Goal: Check status: Check status

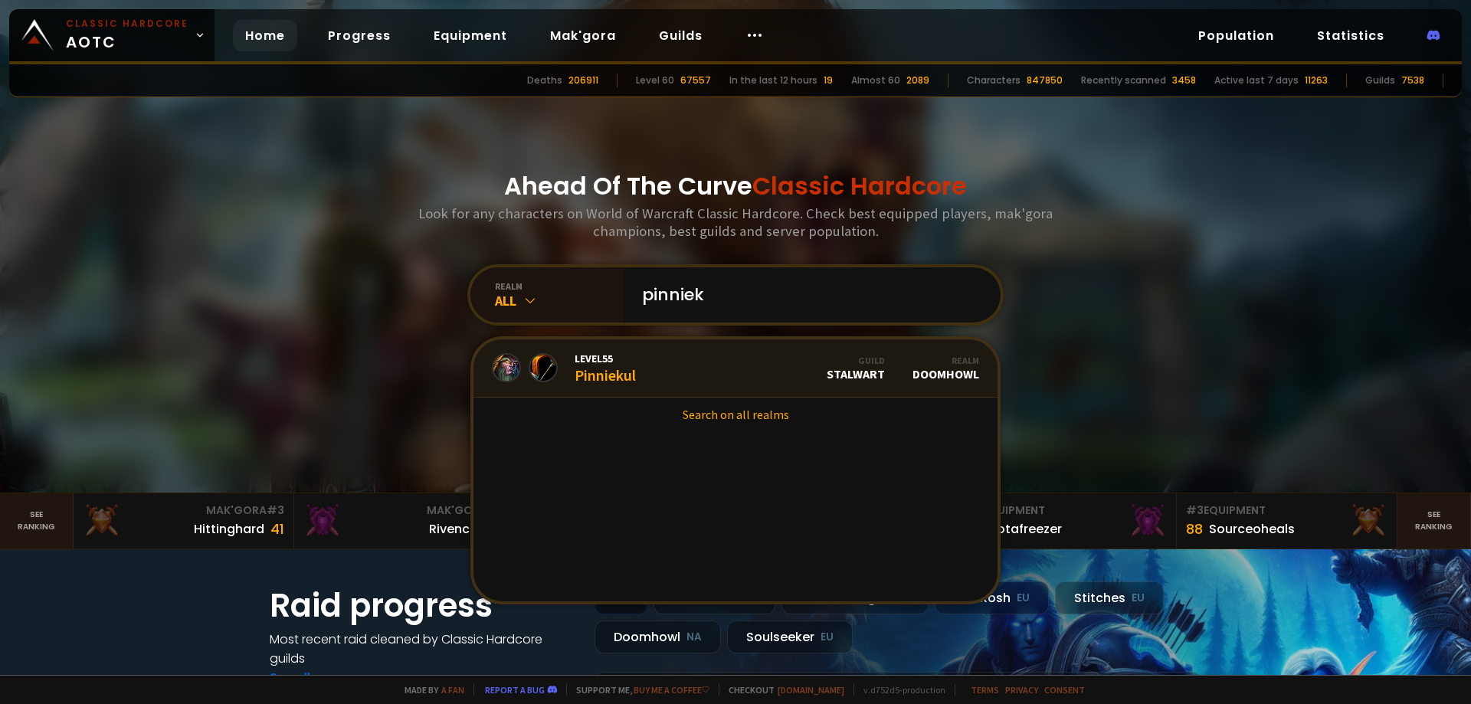
type input "pinniek"
click at [628, 379] on div "Level 55 Pinniekul" at bounding box center [605, 368] width 61 height 33
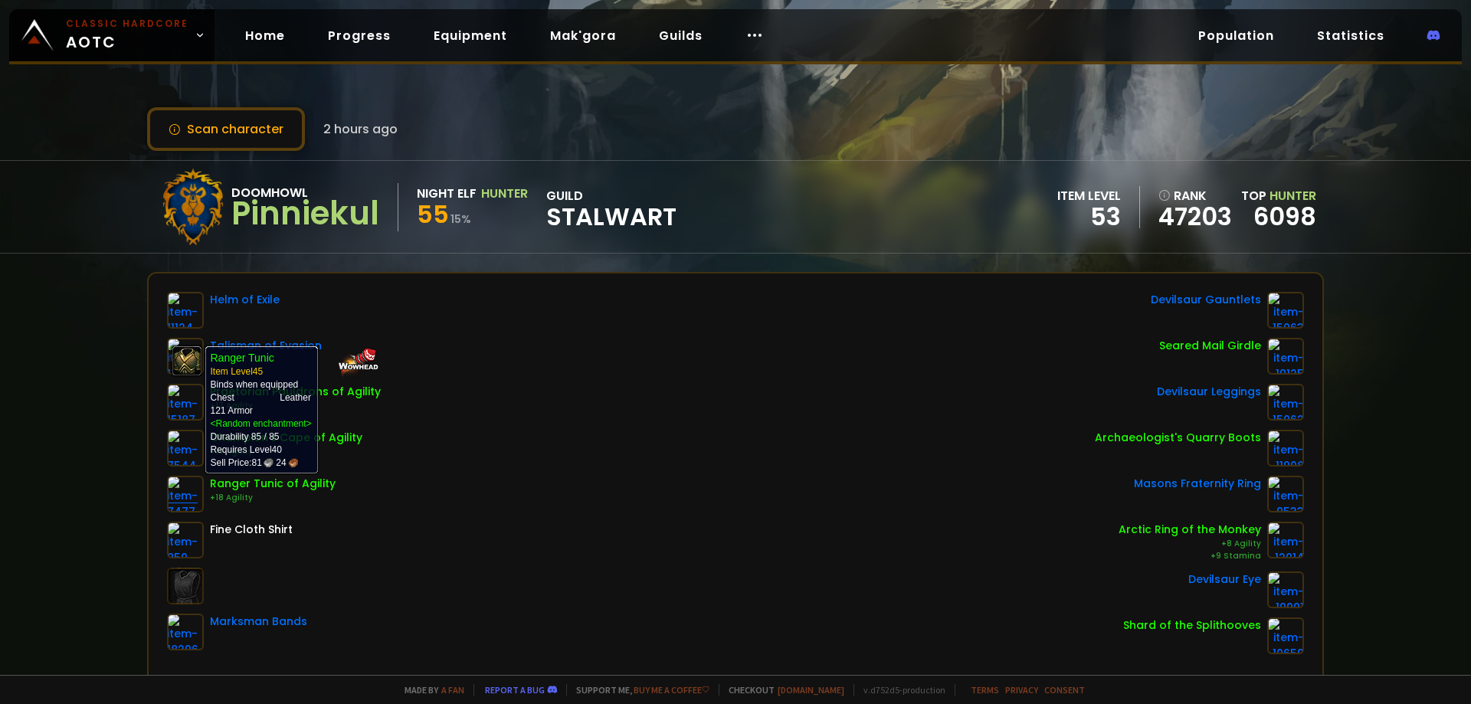
click at [190, 491] on img at bounding box center [185, 494] width 37 height 37
click at [188, 501] on img at bounding box center [185, 494] width 37 height 37
